Goal: Task Accomplishment & Management: Manage account settings

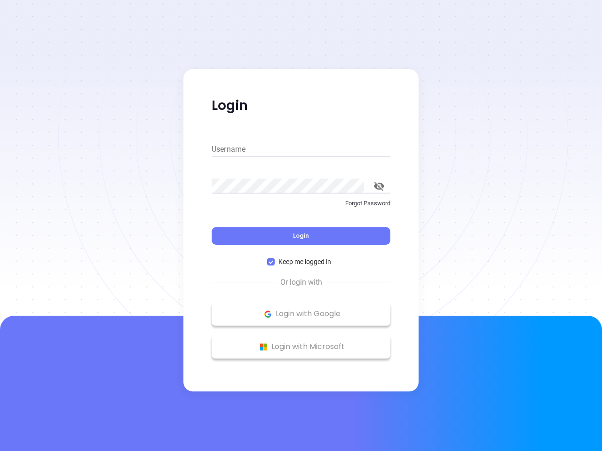
click at [301, 226] on div "Login" at bounding box center [301, 230] width 179 height 29
click at [301, 150] on input "Username" at bounding box center [301, 149] width 179 height 15
click at [379, 186] on icon "toggle password visibility" at bounding box center [379, 186] width 10 height 9
click at [301, 236] on span "Login" at bounding box center [301, 236] width 16 height 8
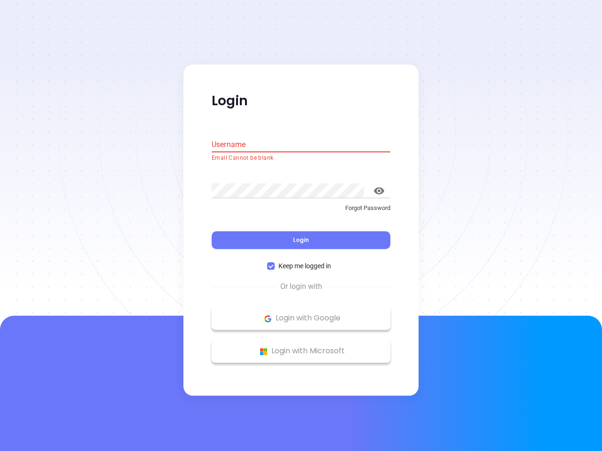
click at [301, 262] on span "Keep me logged in" at bounding box center [305, 266] width 60 height 10
click at [275, 263] on input "Keep me logged in" at bounding box center [271, 267] width 8 height 8
checkbox input "false"
click at [301, 314] on p "Login with Google" at bounding box center [300, 319] width 169 height 14
click at [301, 347] on p "Login with Microsoft" at bounding box center [300, 352] width 169 height 14
